Goal: Check status: Check status

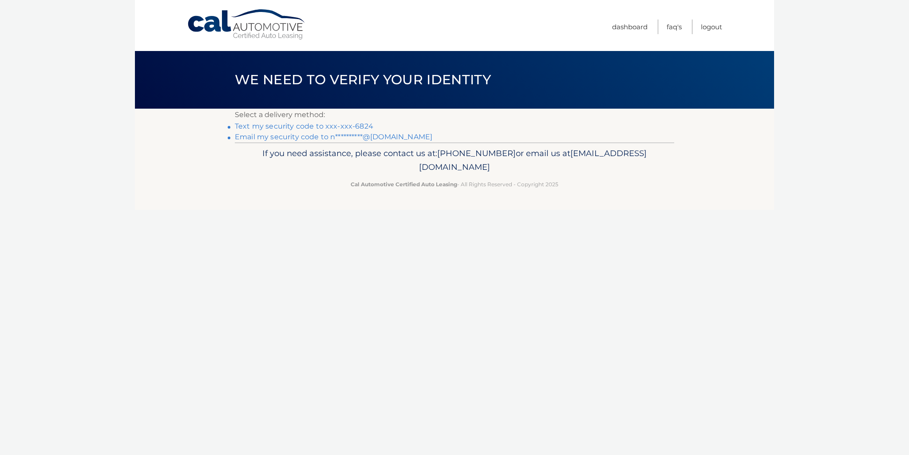
click at [338, 126] on link "Text my security code to xxx-xxx-6824" at bounding box center [304, 126] width 139 height 8
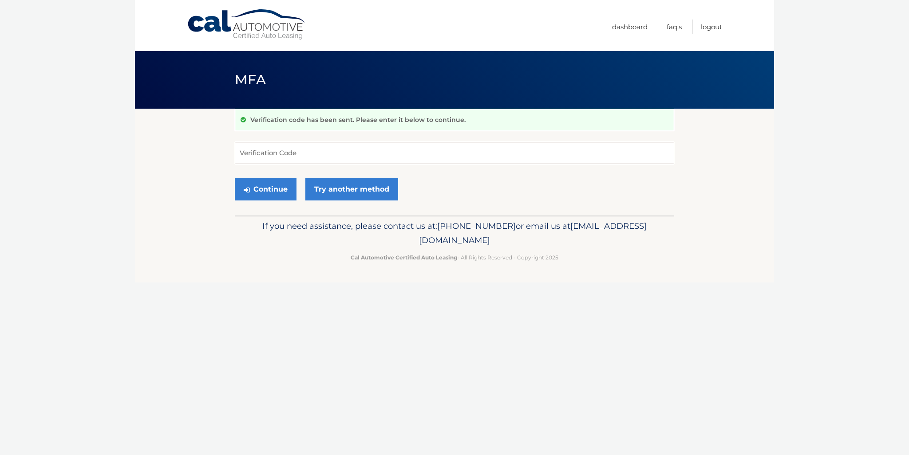
click at [370, 154] on input "Verification Code" at bounding box center [454, 153] width 439 height 22
type input "124479"
click at [255, 186] on button "Continue" at bounding box center [266, 189] width 62 height 22
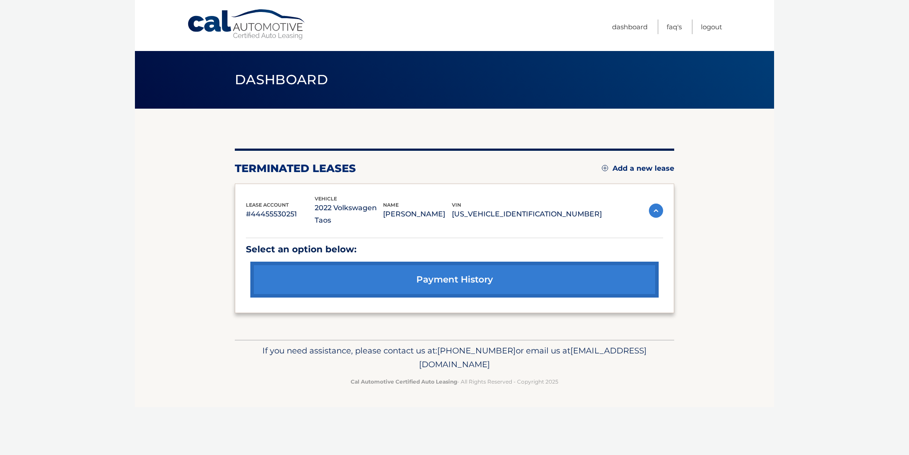
click at [455, 265] on link "payment history" at bounding box center [454, 280] width 408 height 36
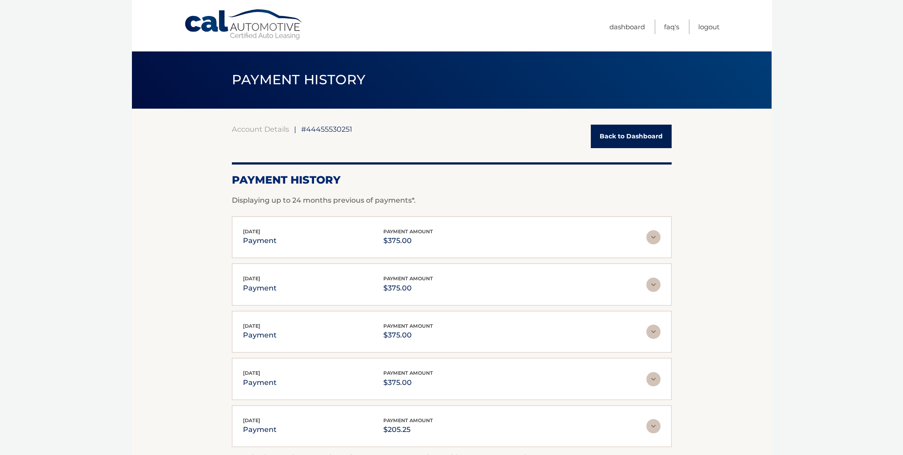
click at [636, 140] on link "Back to Dashboard" at bounding box center [630, 137] width 81 height 24
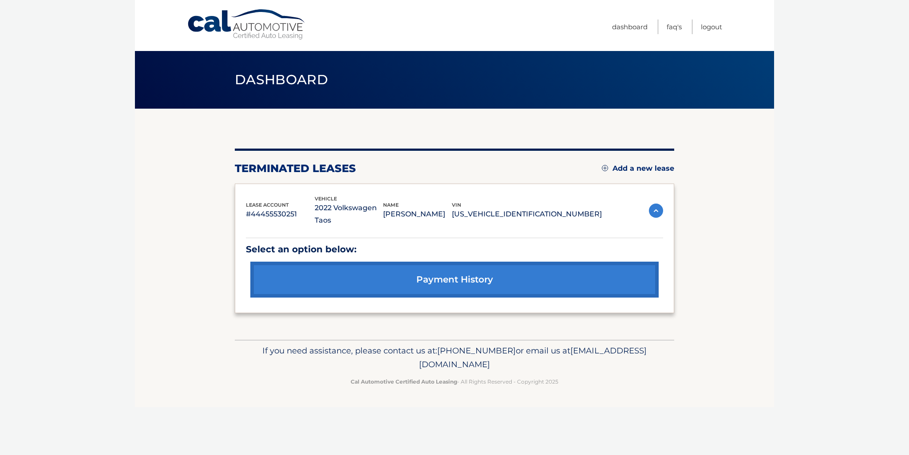
click at [452, 201] on div "name NICHOLAS MAZZUCCA" at bounding box center [417, 211] width 69 height 20
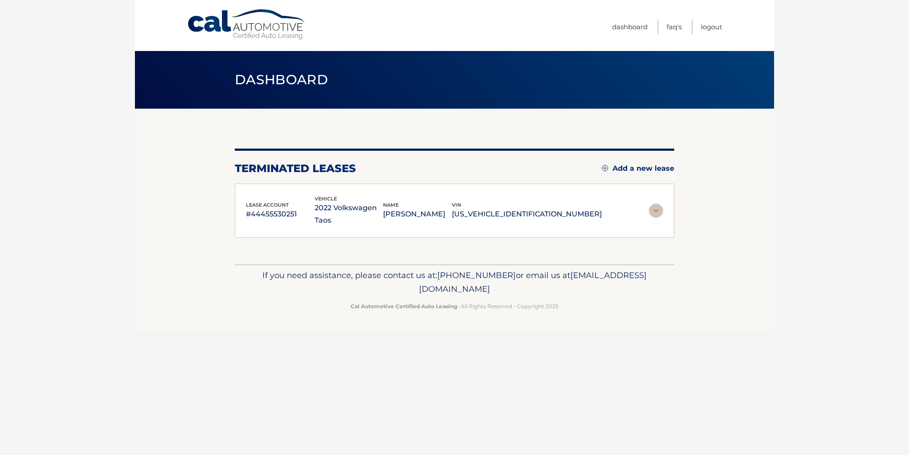
drag, startPoint x: 673, startPoint y: 198, endPoint x: 657, endPoint y: 206, distance: 17.9
click at [671, 198] on section "You are registered for this site, but you haven't enrolled in online payments. …" at bounding box center [454, 187] width 639 height 156
click at [657, 206] on img at bounding box center [656, 211] width 14 height 14
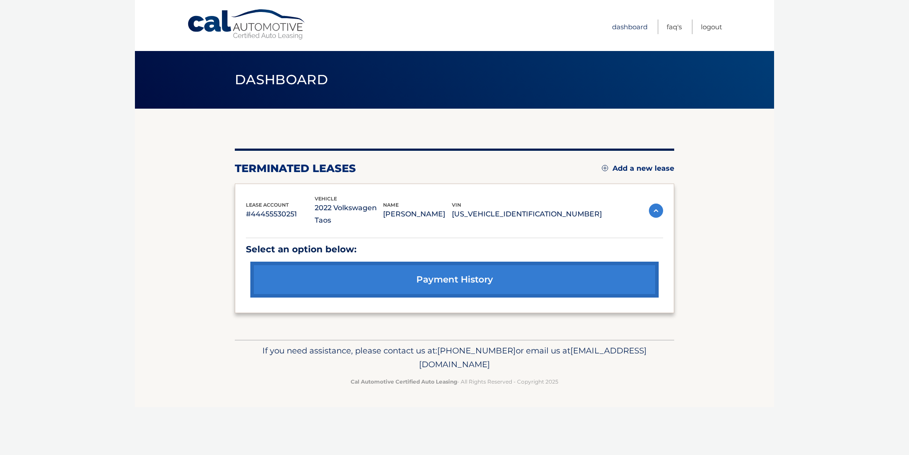
click at [637, 25] on link "Dashboard" at bounding box center [630, 27] width 36 height 15
